Goal: Task Accomplishment & Management: Complete application form

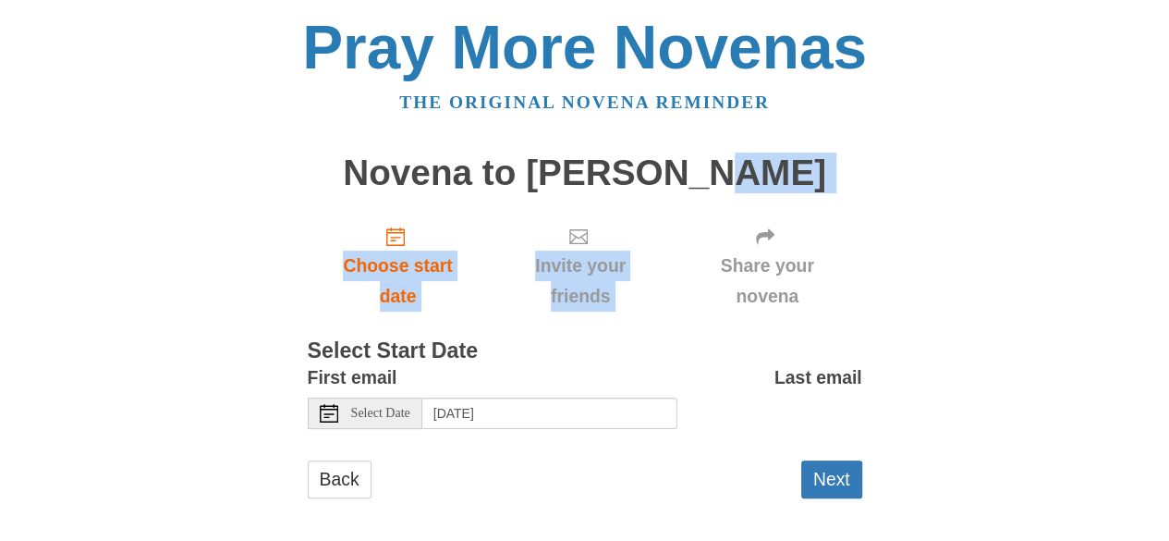
drag, startPoint x: 1170, startPoint y: 180, endPoint x: 1170, endPoint y: 244, distance: 63.8
click at [1168, 244] on html "Pray More Novenas The original novena reminder Novena to Padre Pio Choose start…" at bounding box center [584, 276] width 1169 height 552
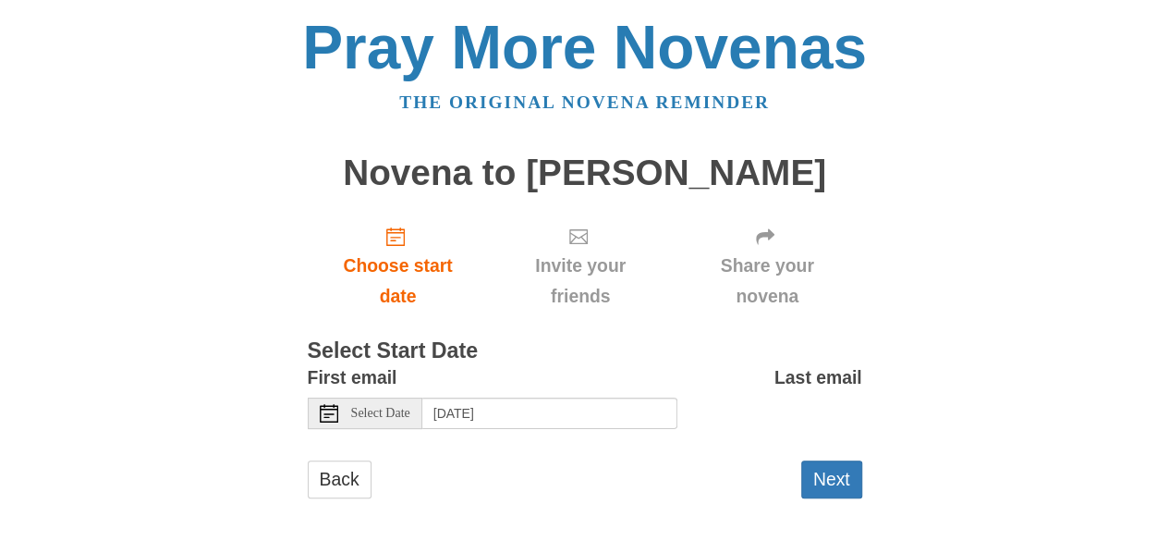
click at [939, 286] on div "Pray More Novenas The original novena reminder Novena to Padre Pio Choose start…" at bounding box center [584, 276] width 1081 height 552
click at [835, 476] on button "Next" at bounding box center [831, 479] width 61 height 38
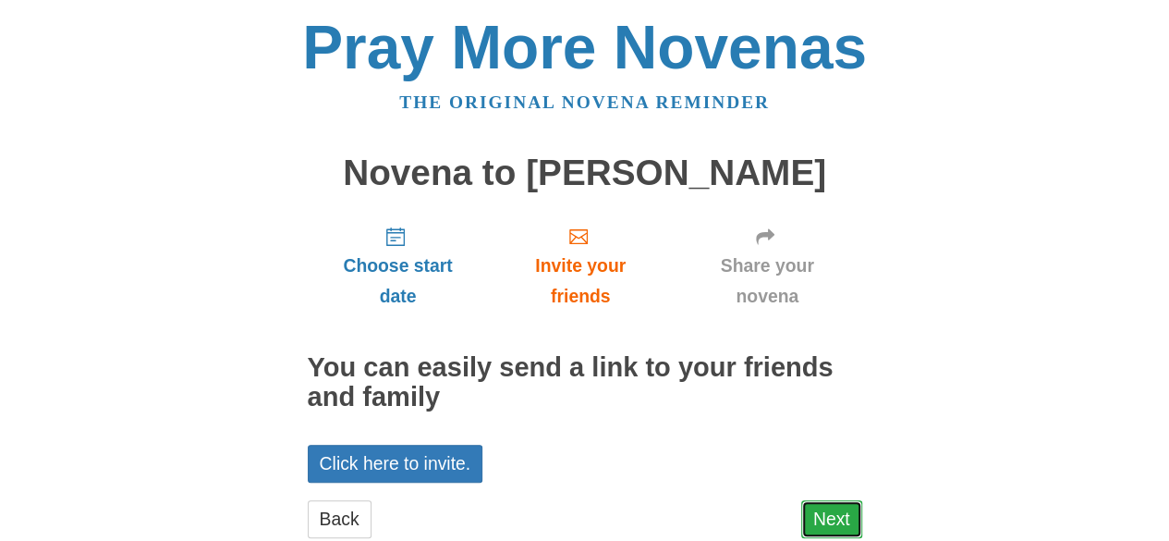
click at [841, 516] on link "Next" at bounding box center [831, 519] width 61 height 38
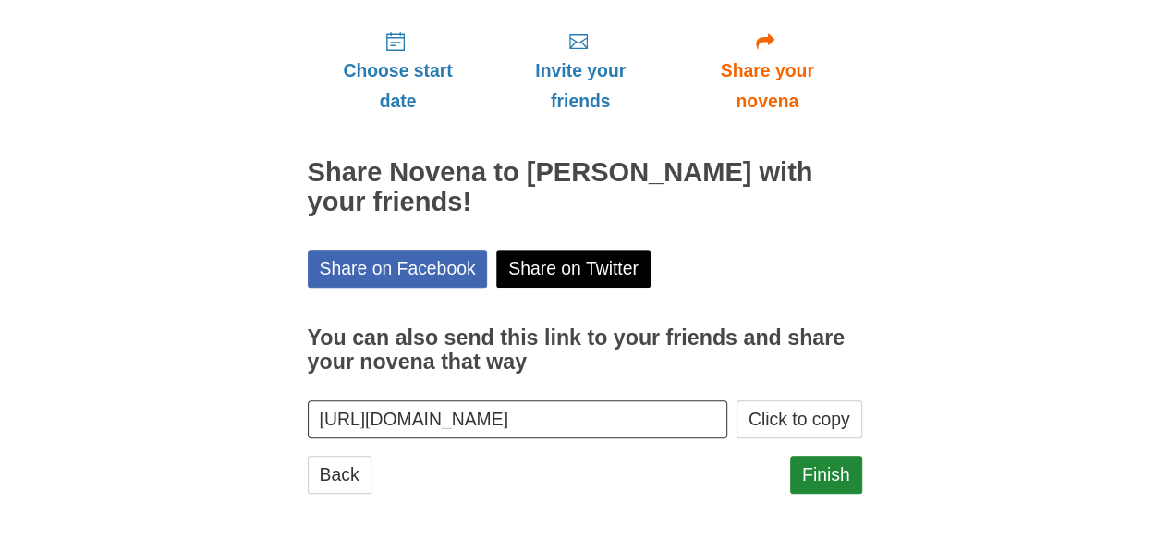
scroll to position [200, 0]
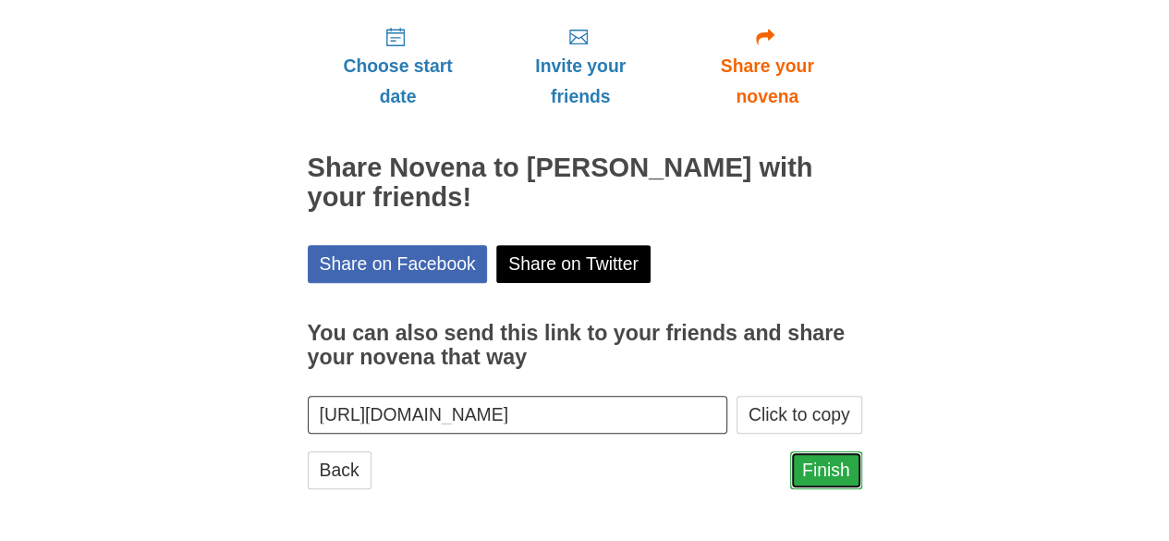
click at [815, 462] on link "Finish" at bounding box center [826, 470] width 72 height 38
